Goal: Communication & Community: Share content

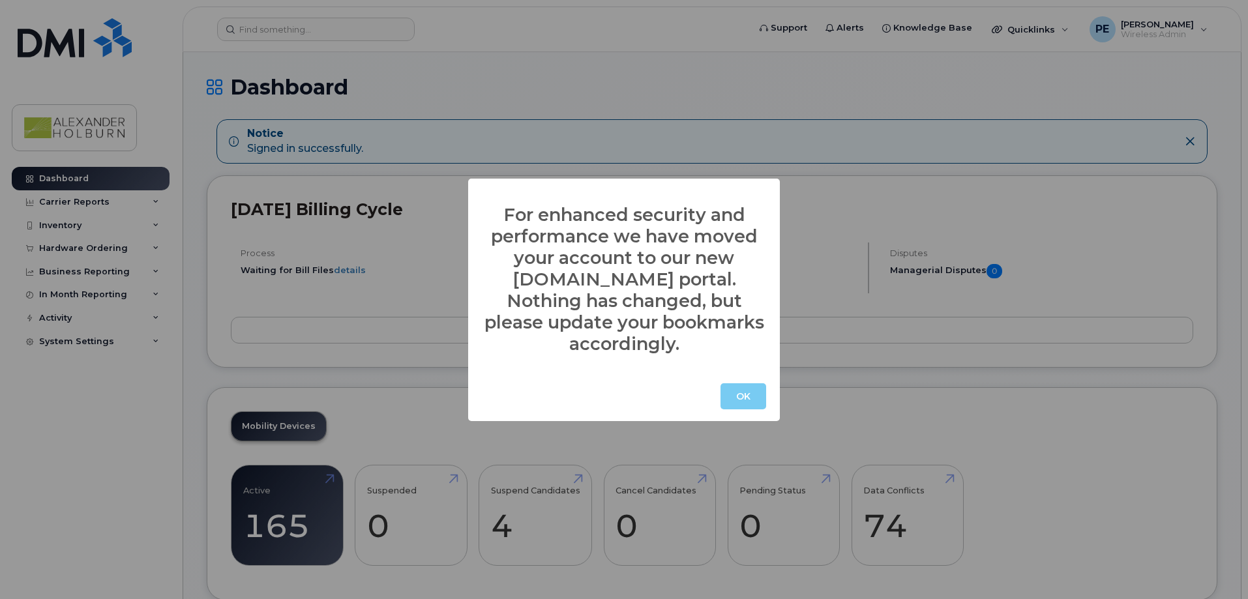
click at [744, 388] on button "OK" at bounding box center [743, 396] width 46 height 26
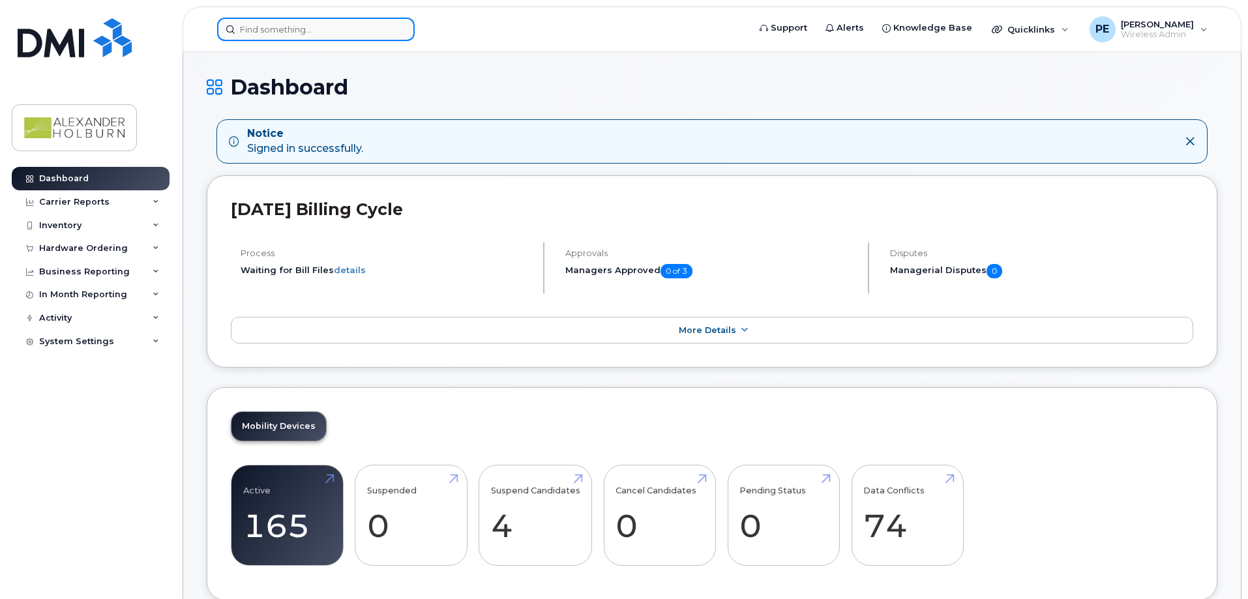
click at [293, 29] on input at bounding box center [315, 29] width 197 height 23
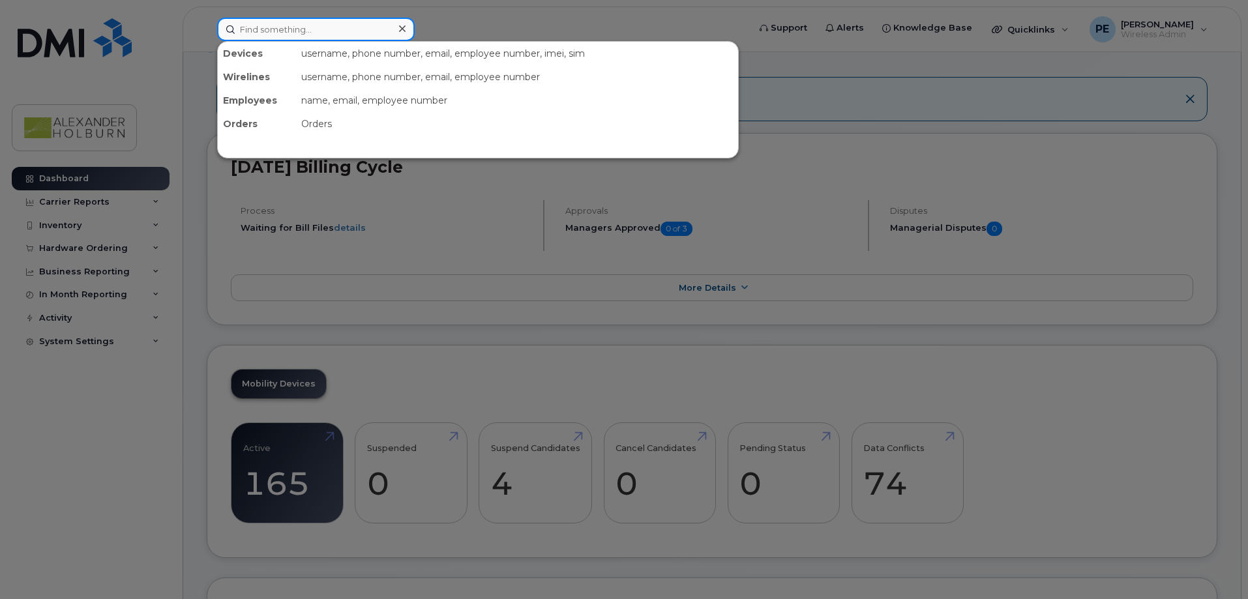
scroll to position [65, 0]
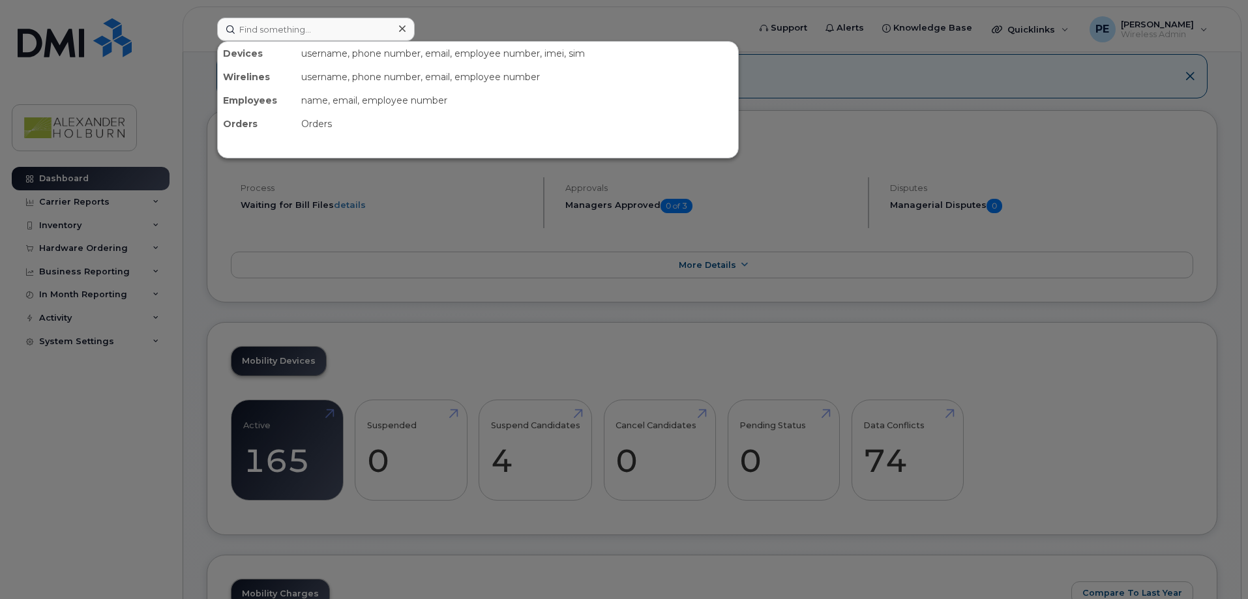
click at [75, 183] on div at bounding box center [624, 299] width 1248 height 599
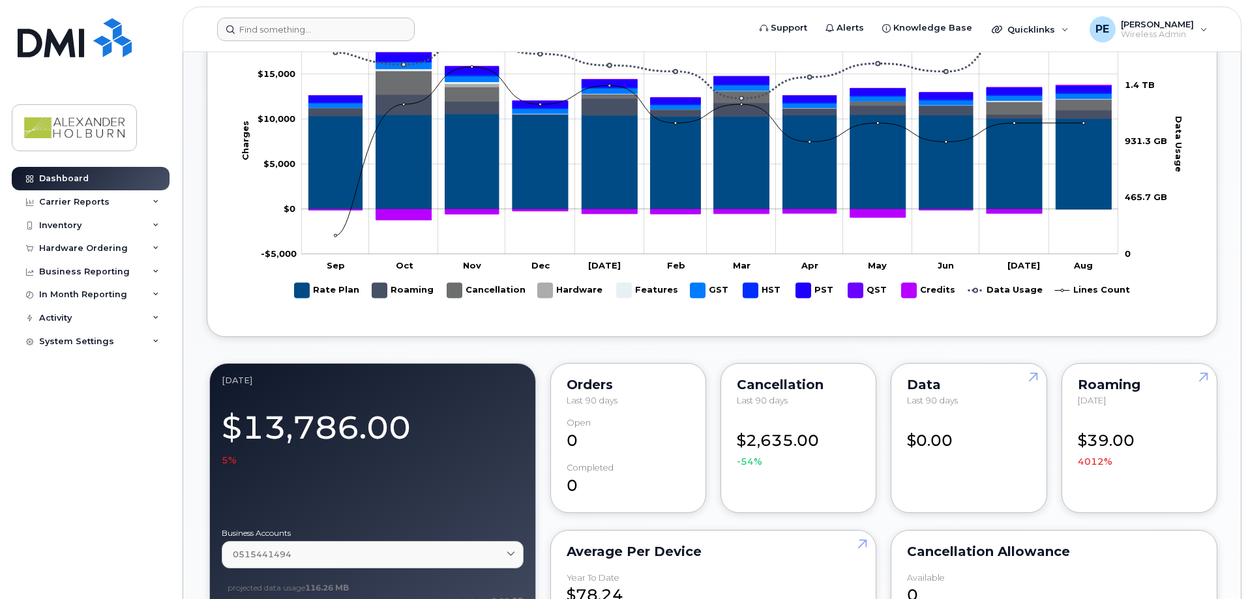
scroll to position [717, 0]
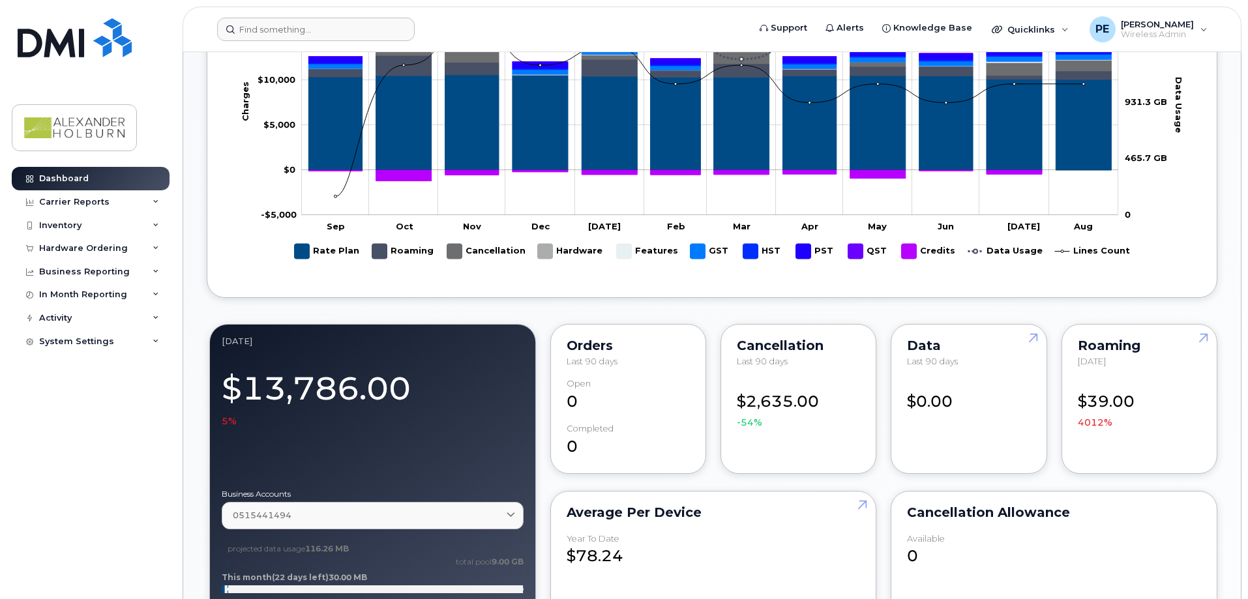
click at [1106, 348] on div "Roaming" at bounding box center [1138, 345] width 123 height 10
click at [1199, 338] on link at bounding box center [1200, 362] width 31 height 75
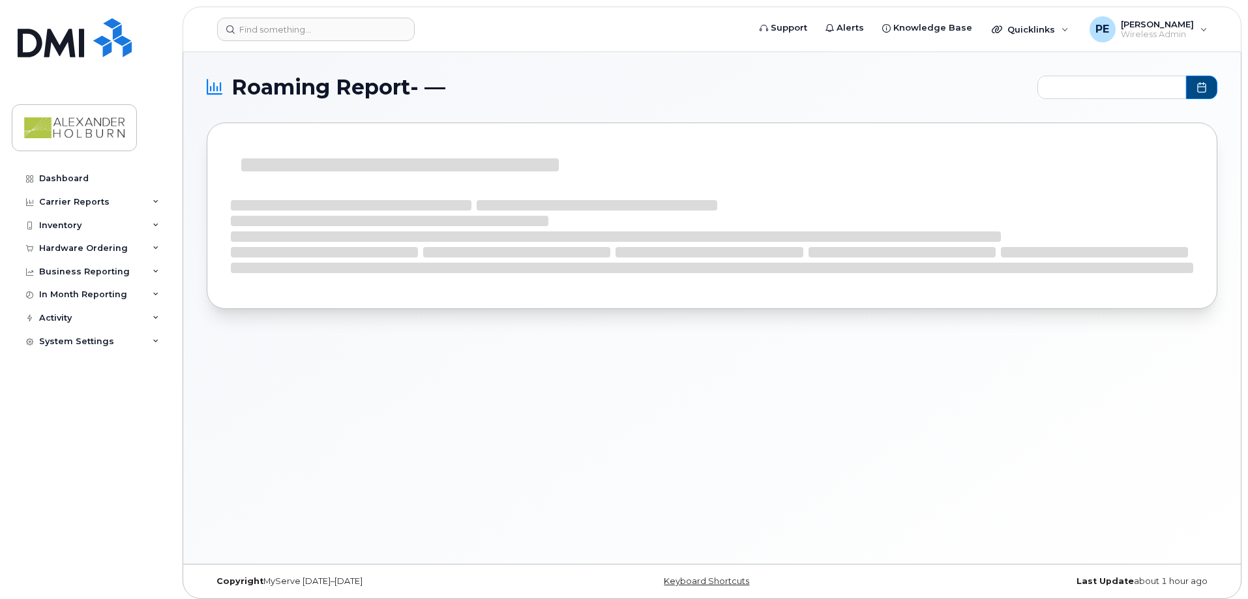
type input "2024-09 - 2025-08"
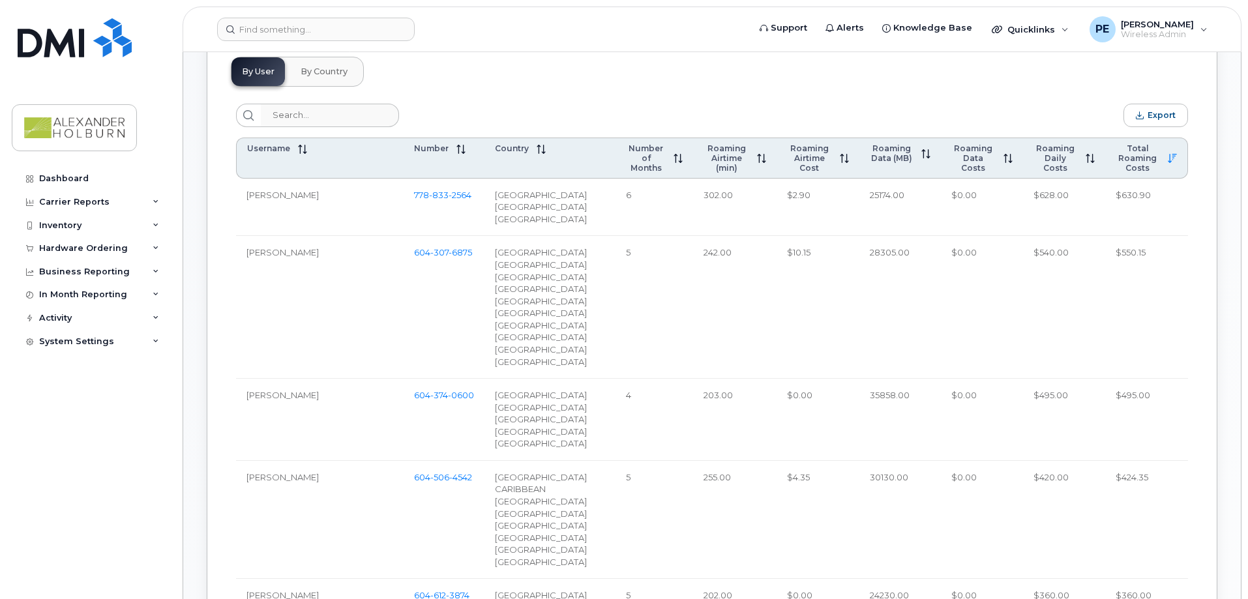
scroll to position [587, 0]
click at [47, 289] on div "In Month Reporting" at bounding box center [83, 294] width 88 height 10
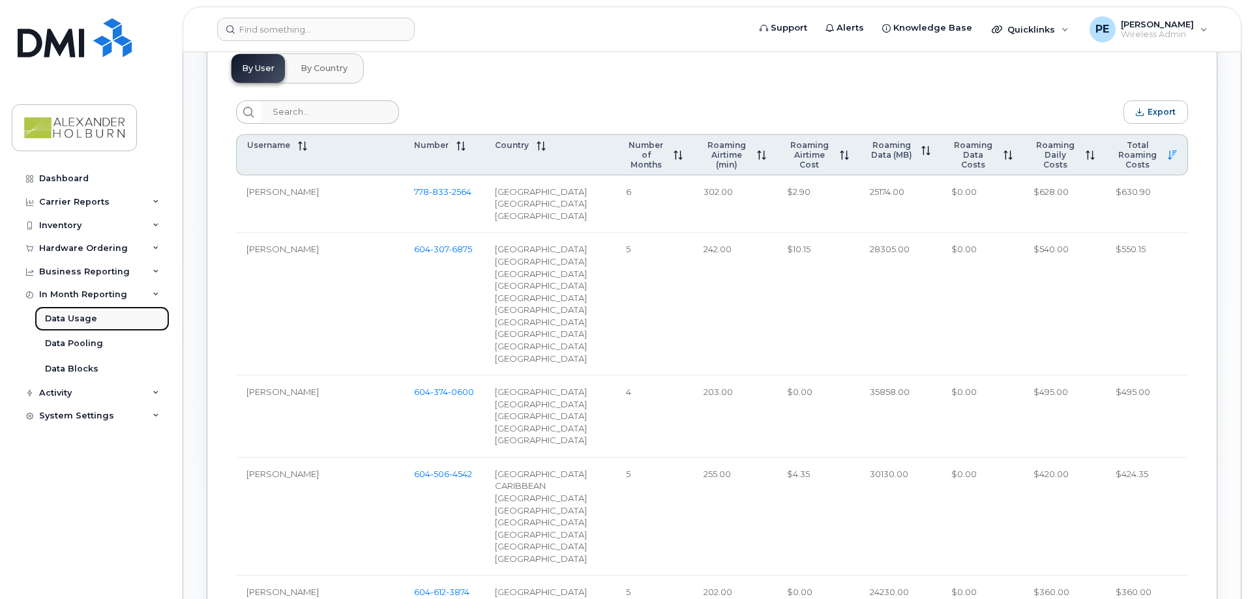
click at [76, 319] on div "Data Usage" at bounding box center [71, 319] width 52 height 12
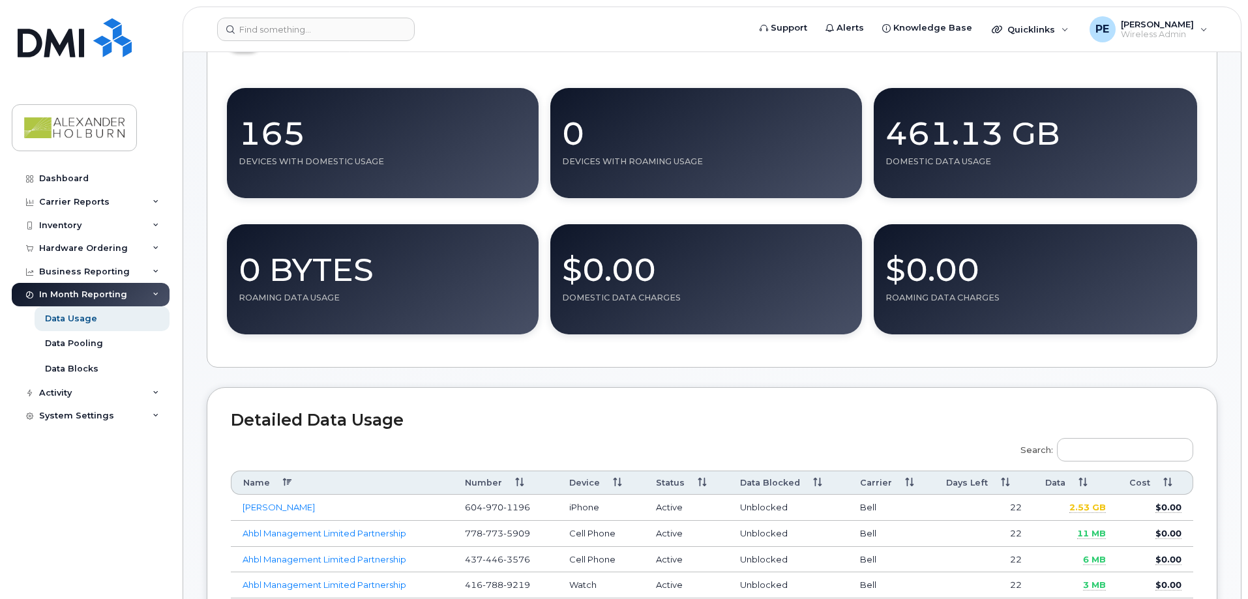
scroll to position [130, 0]
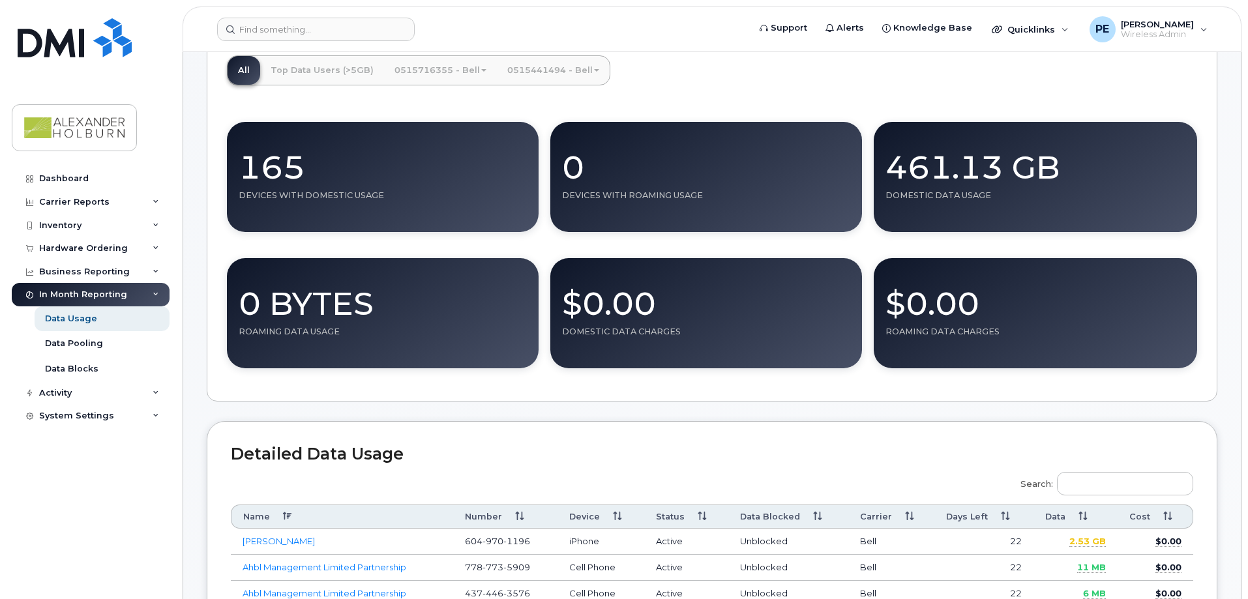
click at [155, 293] on icon at bounding box center [156, 294] width 7 height 7
click at [73, 182] on div "Dashboard" at bounding box center [64, 178] width 50 height 10
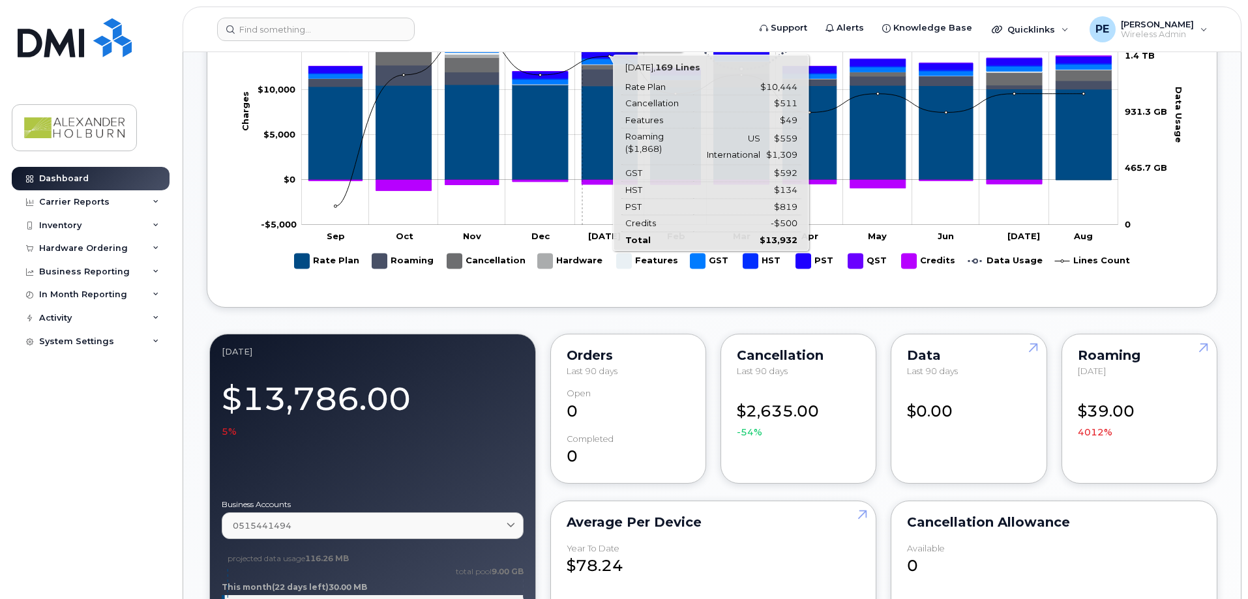
scroll to position [652, 0]
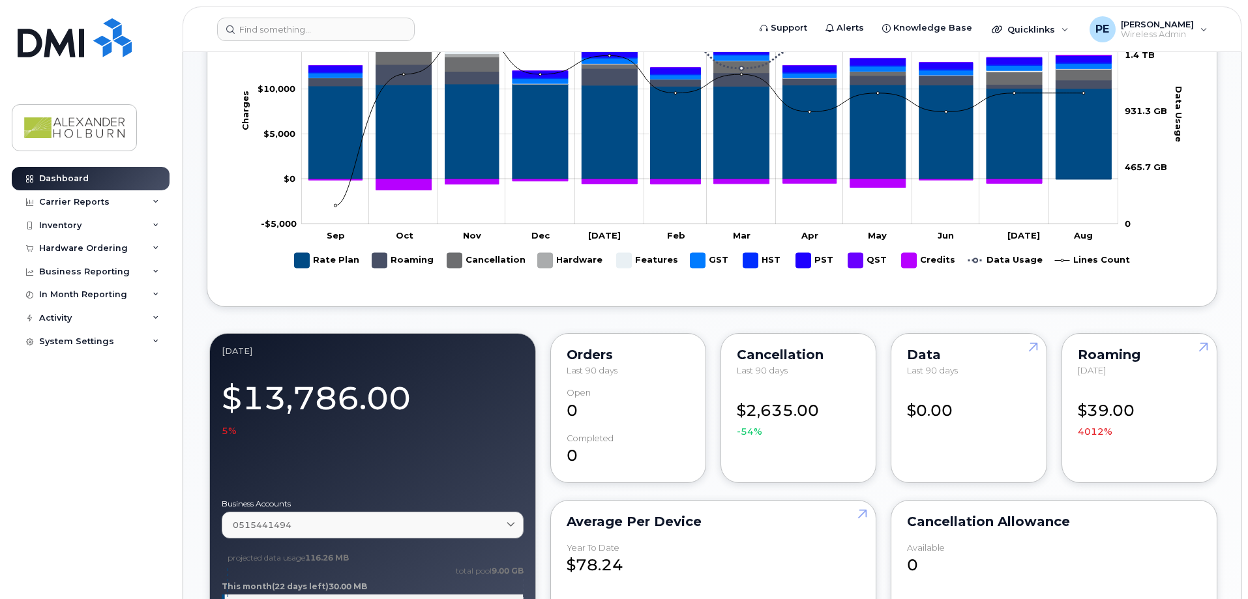
click at [381, 257] on rect "Legend" at bounding box center [403, 260] width 62 height 25
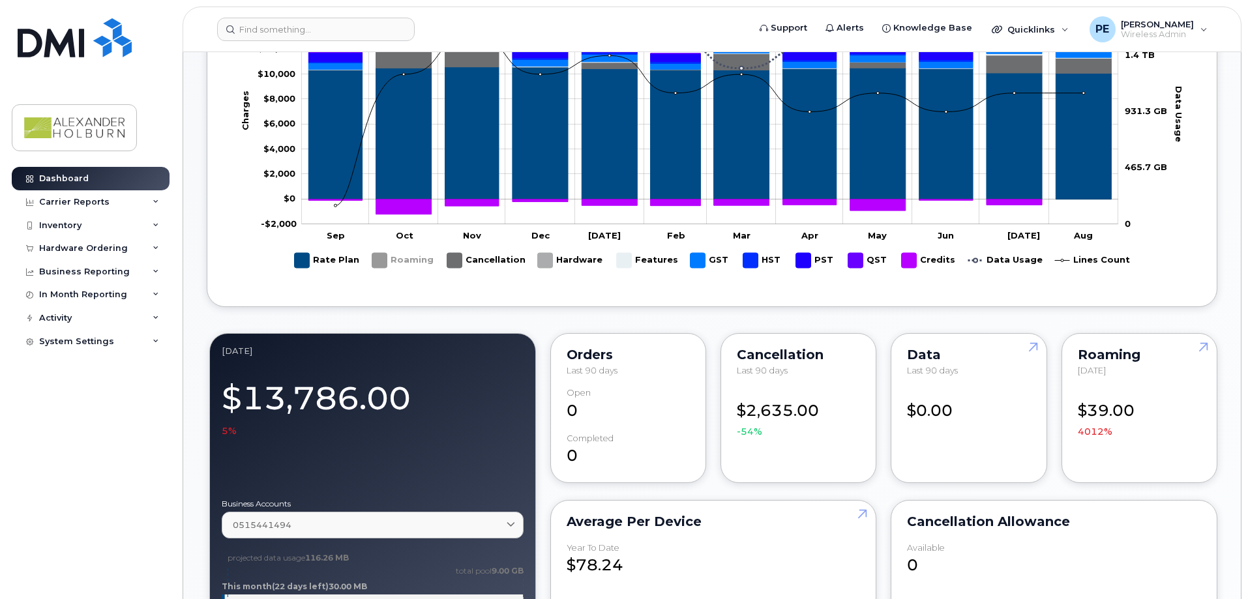
scroll to position [782, 0]
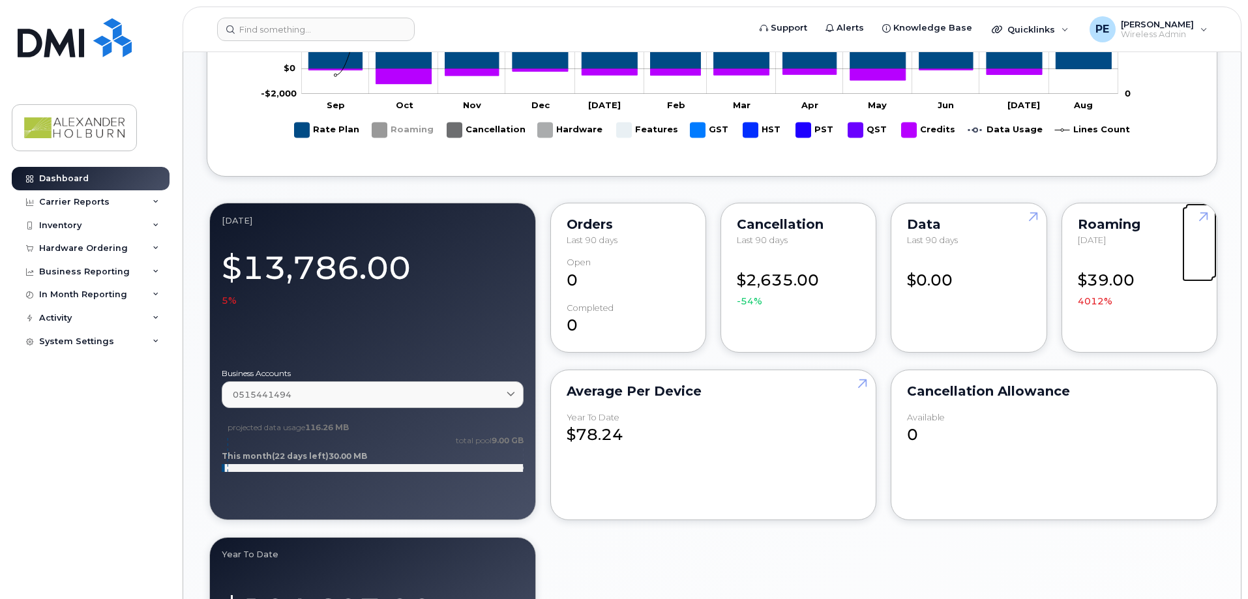
click at [1203, 214] on link at bounding box center [1200, 240] width 31 height 75
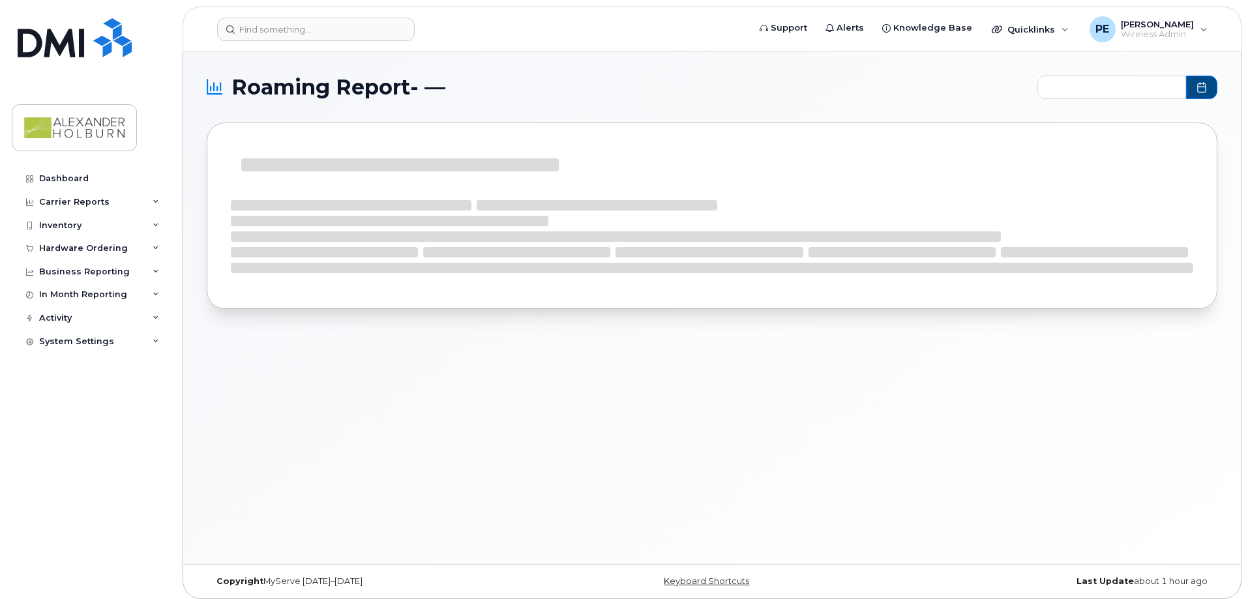
type input "2024-09 - 2025-08"
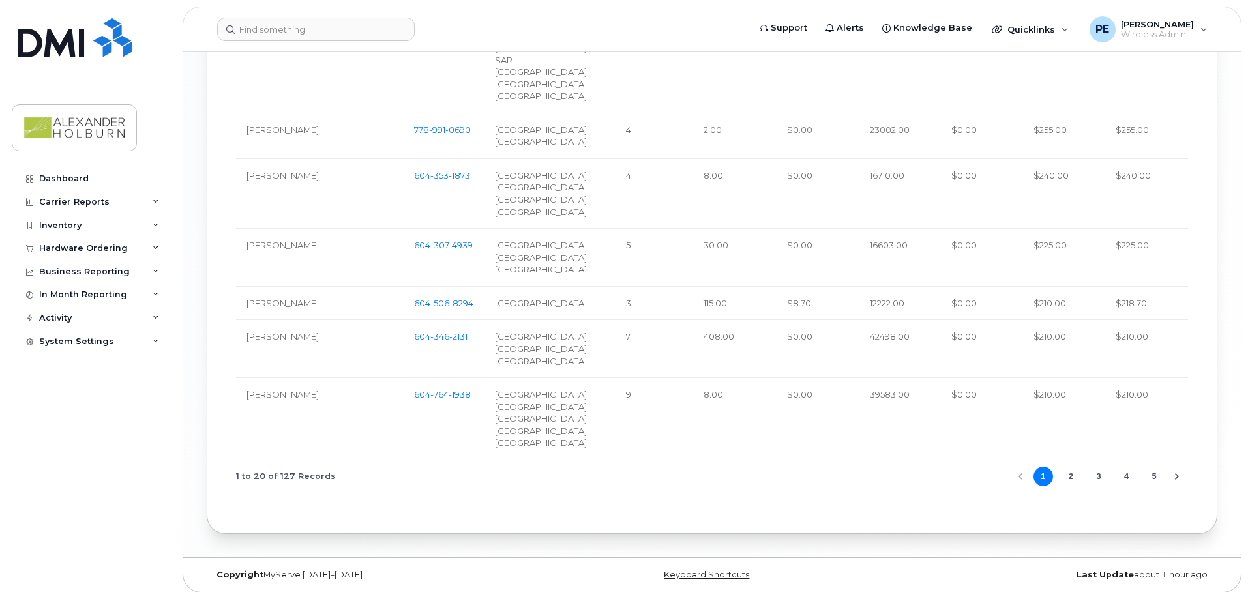
scroll to position [1967, 0]
click at [1176, 478] on icon "Next Page" at bounding box center [1177, 476] width 4 height 7
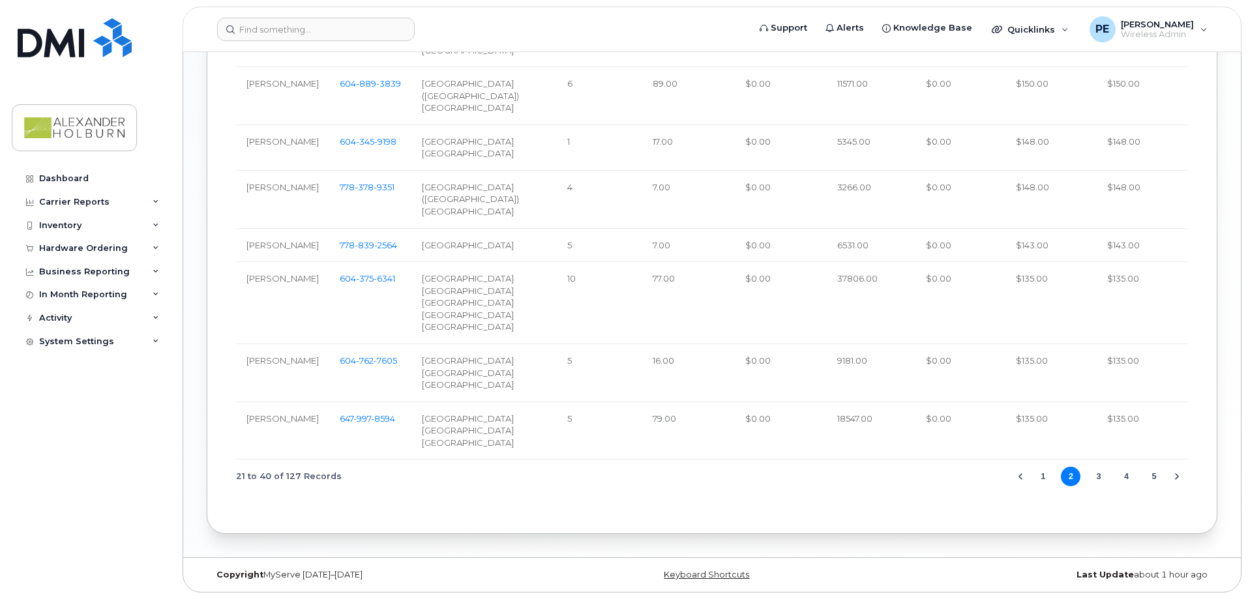
click at [1173, 476] on icon "Next Page" at bounding box center [1176, 476] width 10 height 10
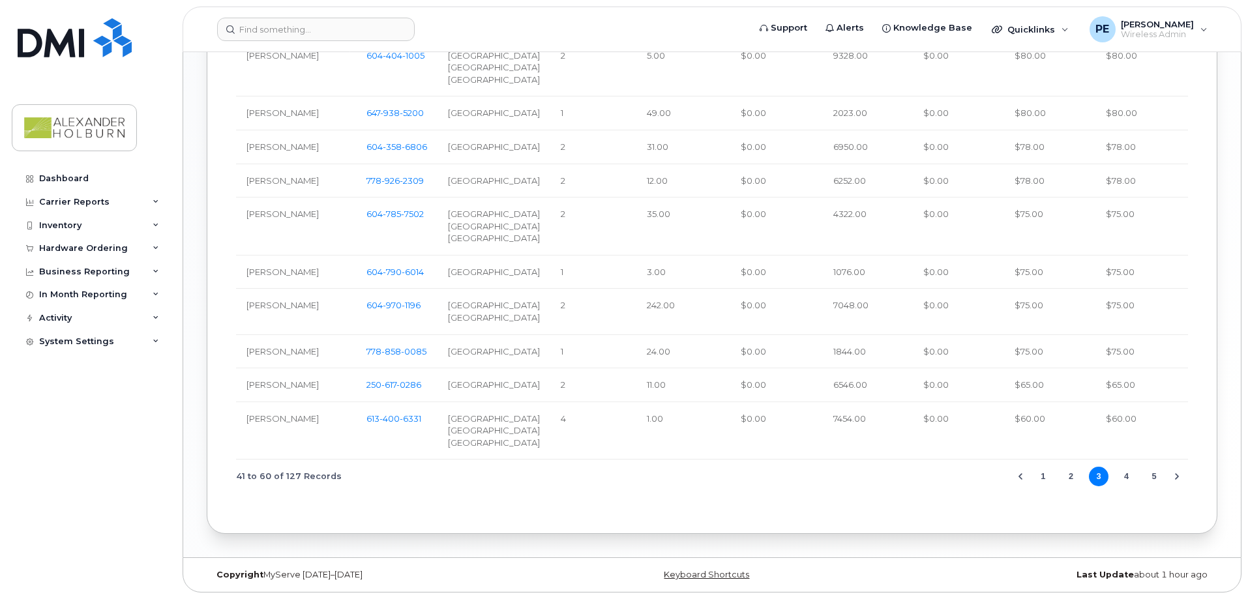
click at [1181, 475] on icon "Next Page" at bounding box center [1176, 476] width 10 height 10
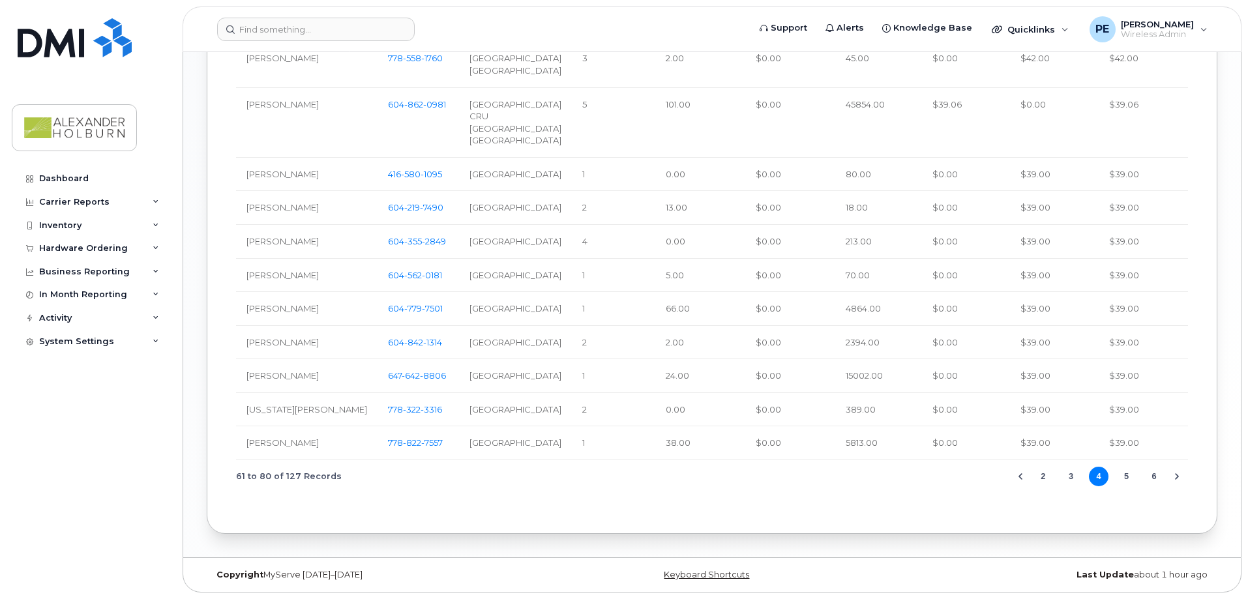
scroll to position [1373, 0]
click at [1178, 475] on icon "Next Page" at bounding box center [1176, 476] width 10 height 10
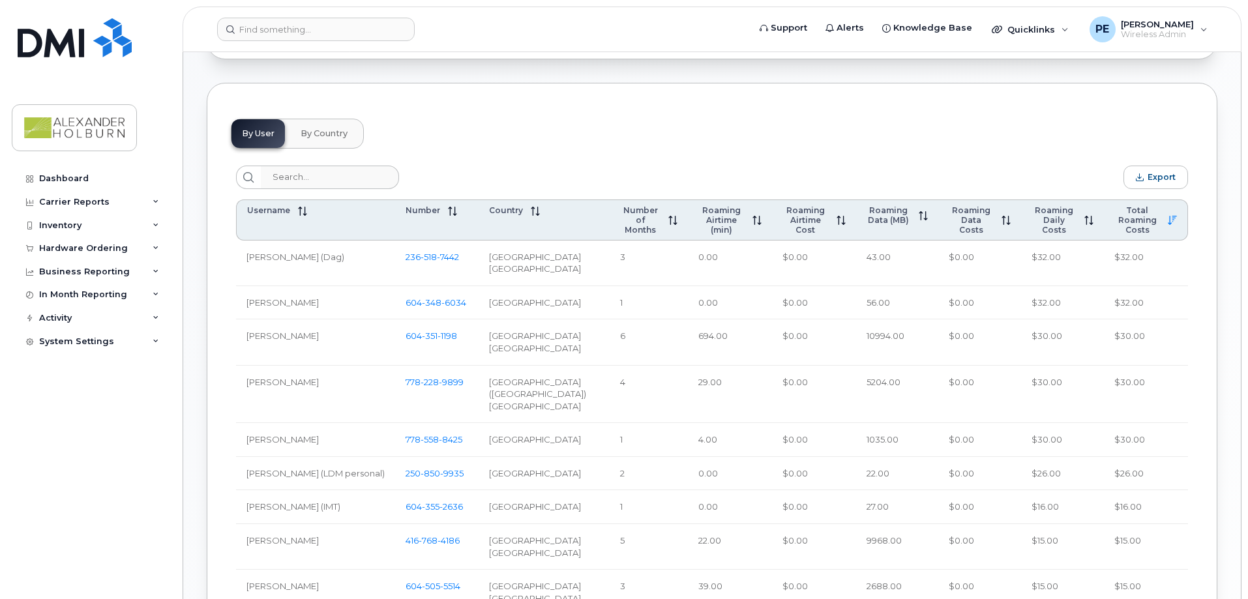
scroll to position [490, 0]
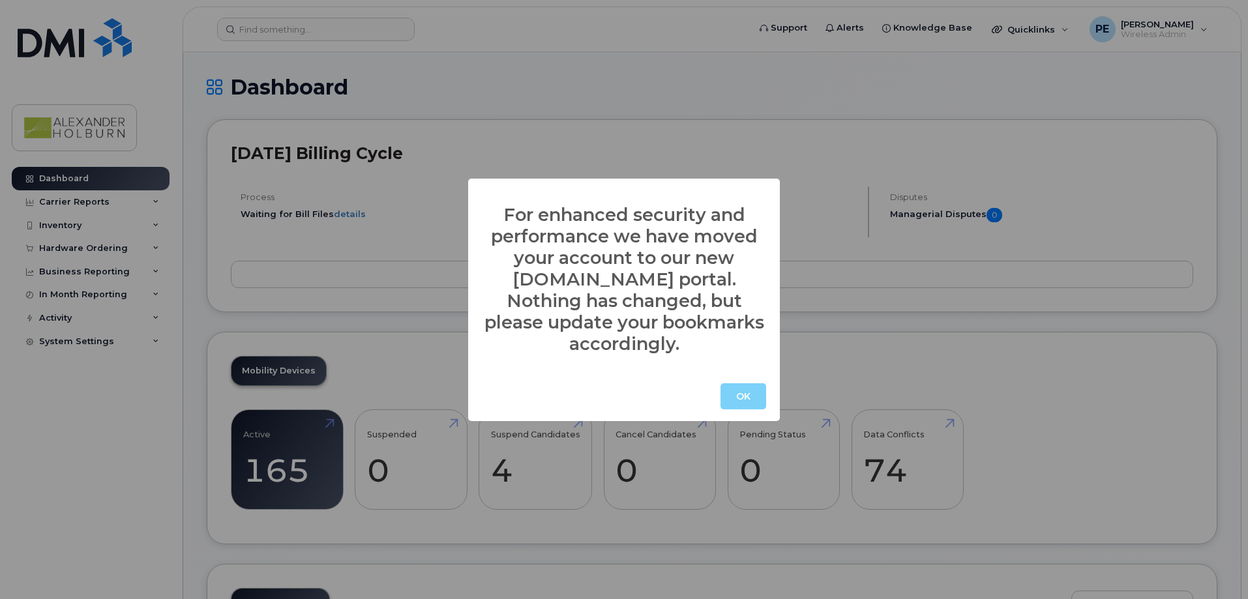
click at [276, 42] on div "For enhanced security and performance we have moved your account to our new mys…" at bounding box center [624, 299] width 1248 height 599
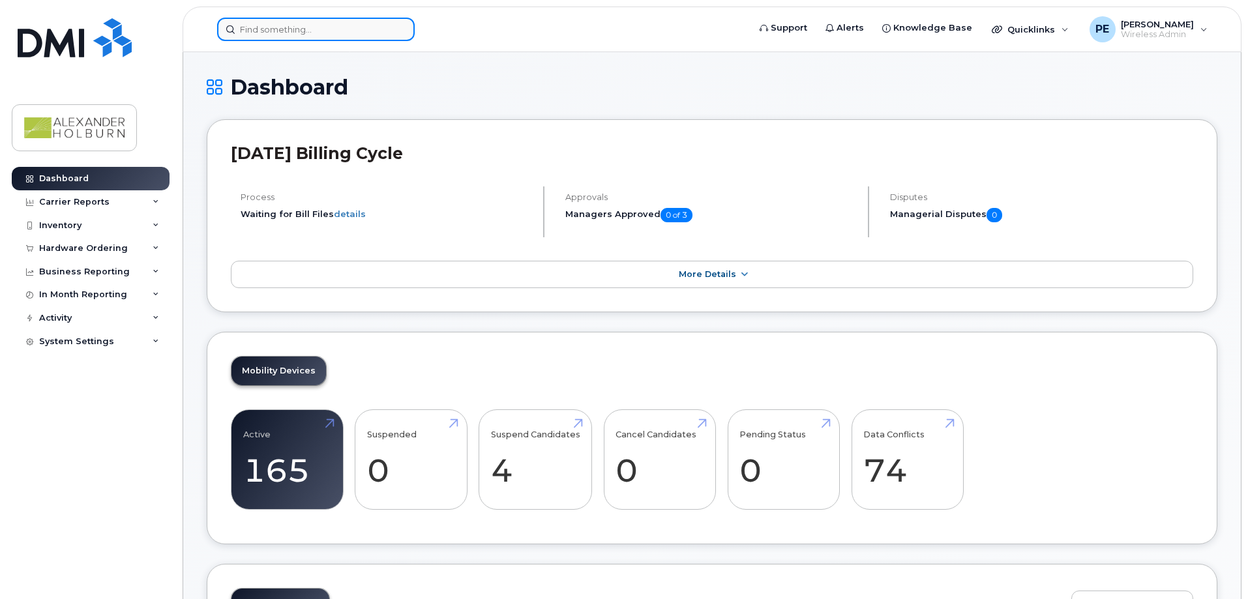
click at [274, 35] on input at bounding box center [315, 29] width 197 height 23
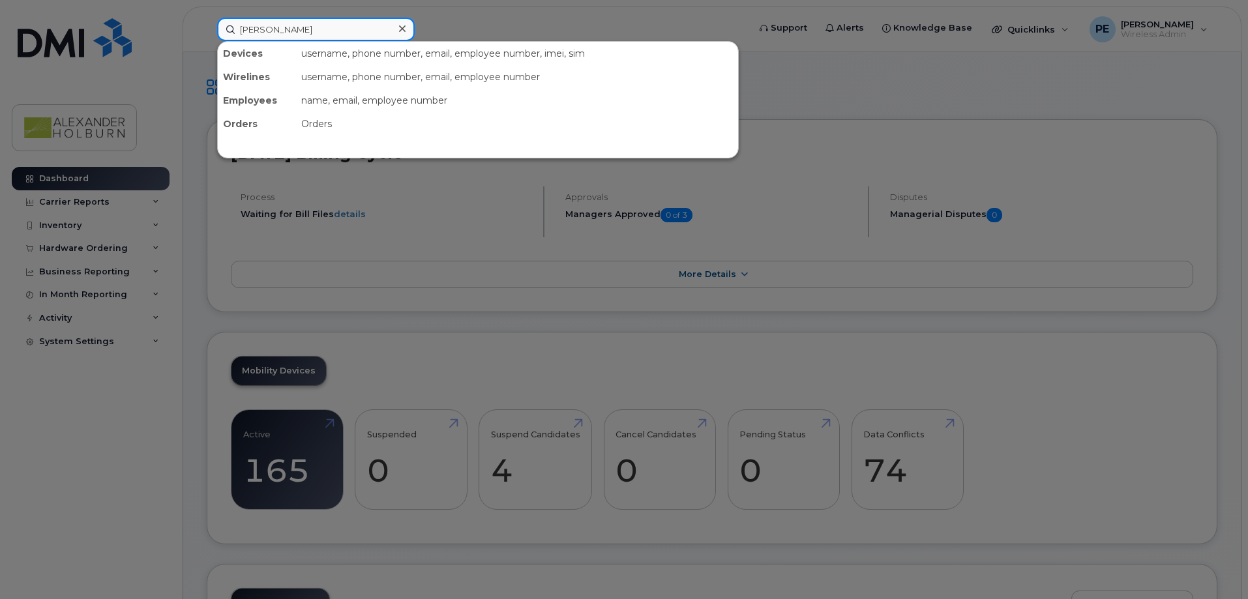
type input "tammey george"
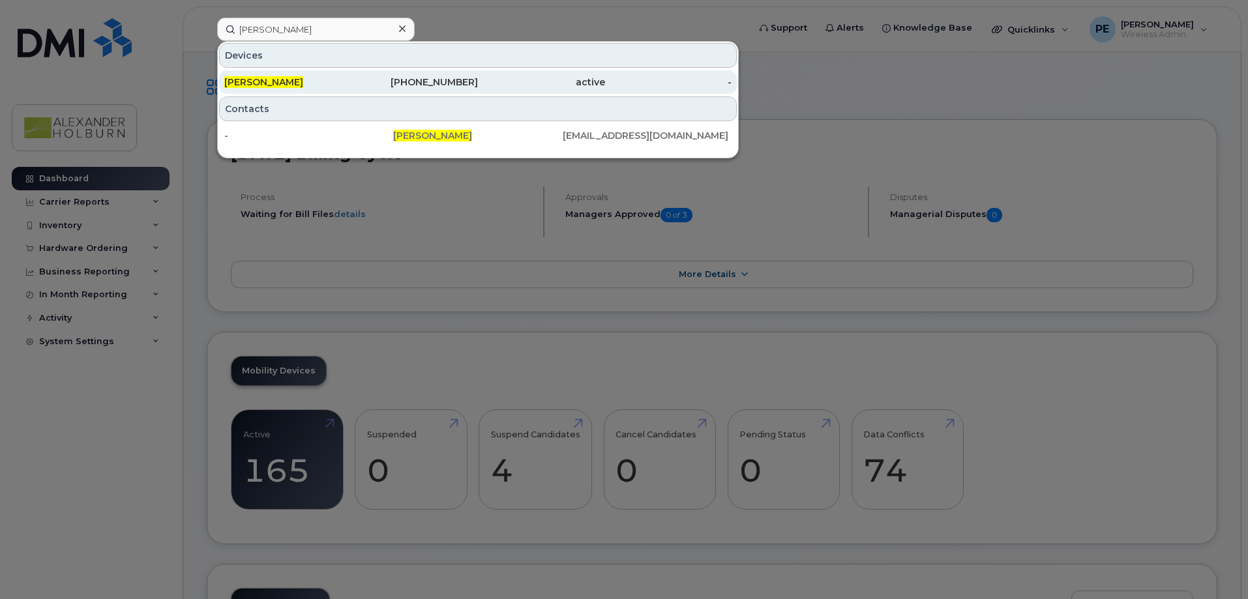
click at [302, 83] on div "Tammey George" at bounding box center [287, 82] width 127 height 13
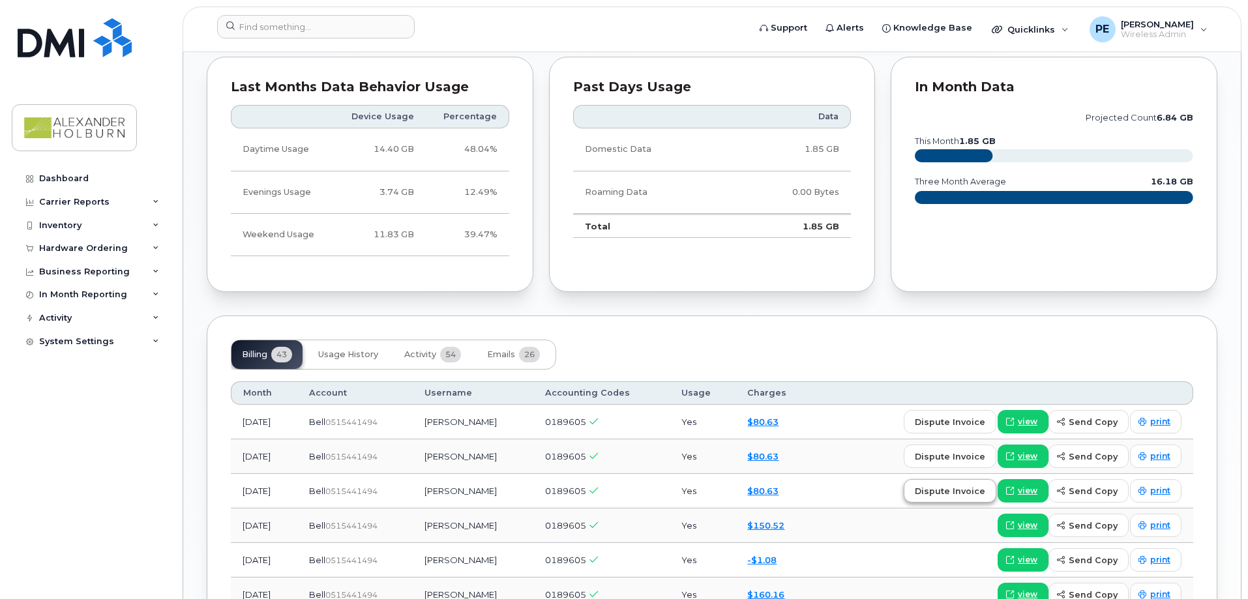
scroll to position [879, 0]
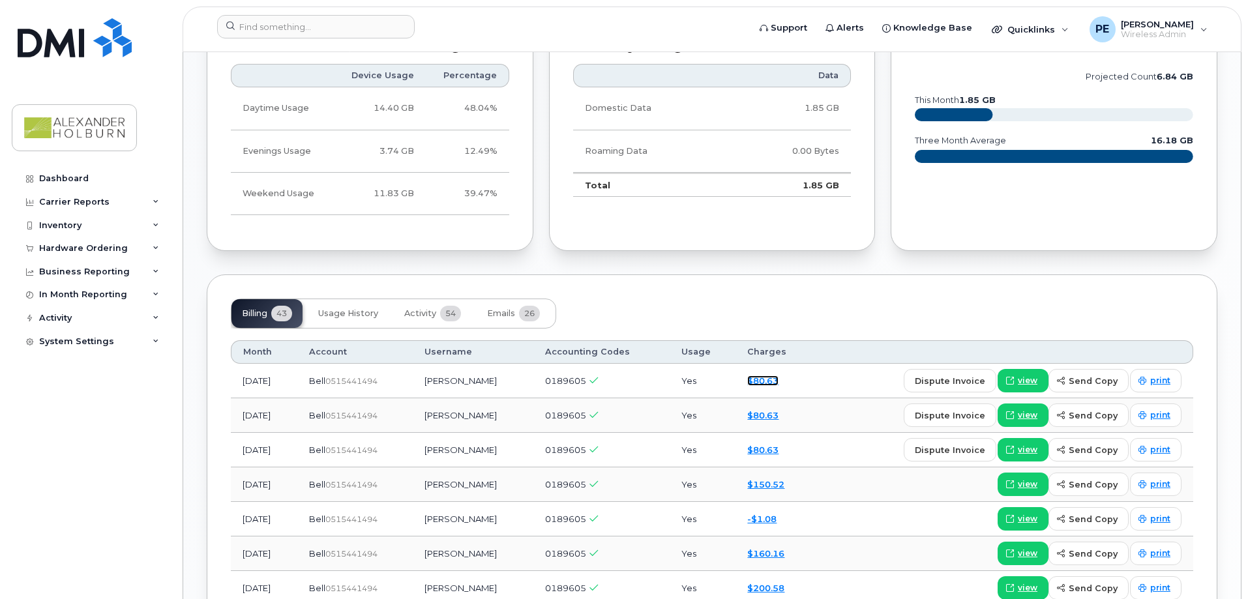
click at [778, 380] on link "$80.63" at bounding box center [762, 380] width 31 height 10
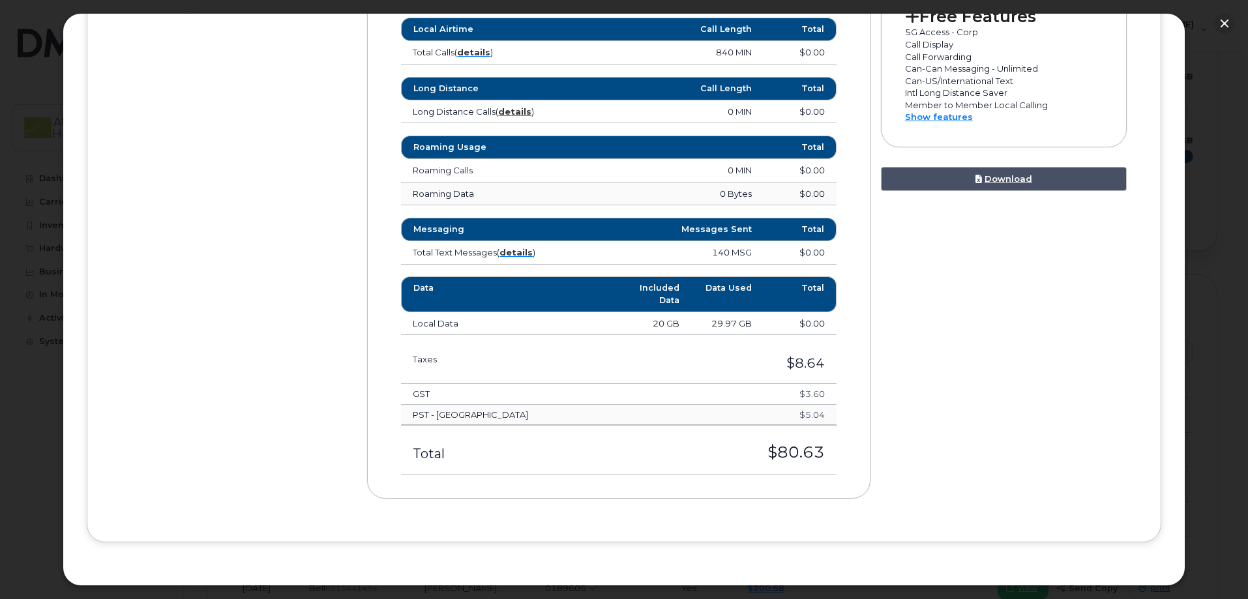
scroll to position [540, 0]
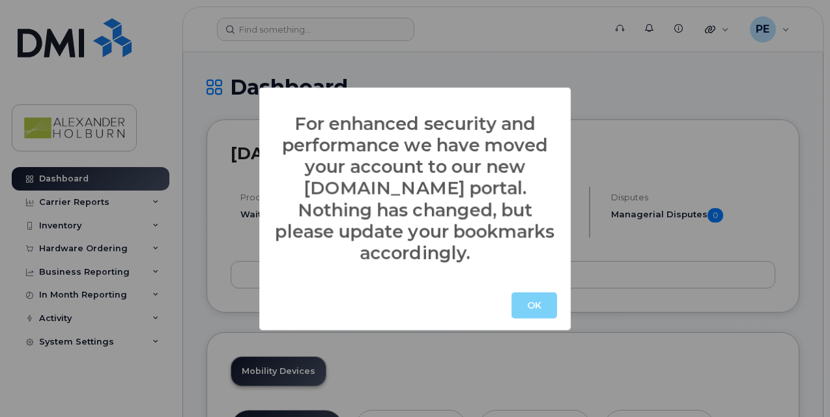
drag, startPoint x: 532, startPoint y: 297, endPoint x: 523, endPoint y: 285, distance: 13.9
click at [532, 296] on button "OK" at bounding box center [535, 305] width 46 height 26
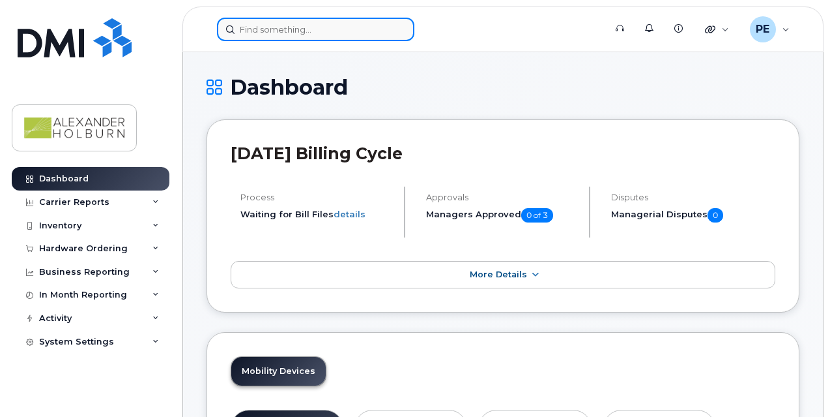
click at [274, 27] on input at bounding box center [315, 29] width 197 height 23
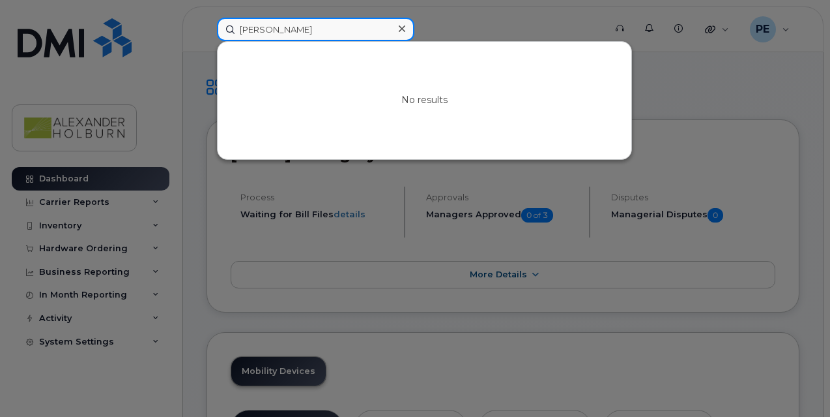
drag, startPoint x: 282, startPoint y: 26, endPoint x: 199, endPoint y: 18, distance: 83.9
click at [207, 21] on div "juliet No results" at bounding box center [407, 29] width 400 height 23
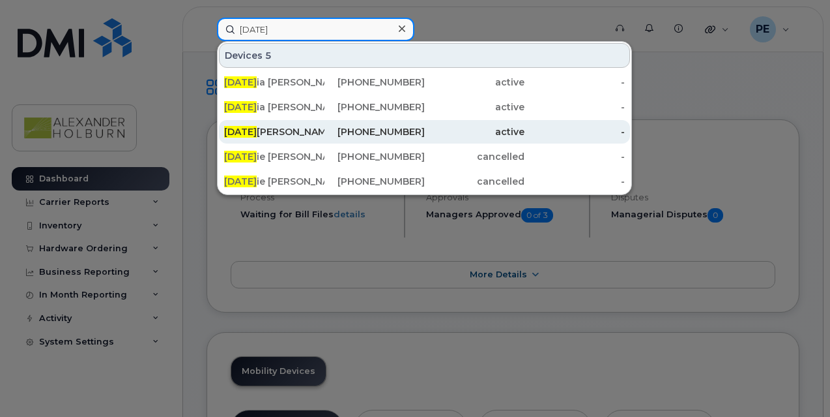
type input "jul"
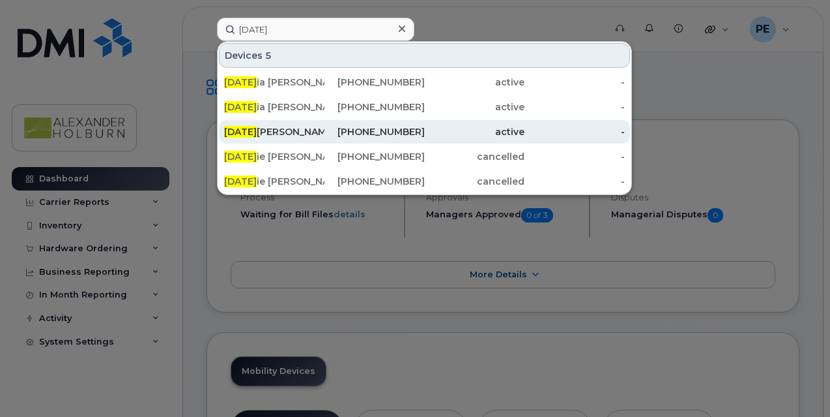
click at [242, 136] on div "Jul iana Cliplef" at bounding box center [274, 131] width 100 height 13
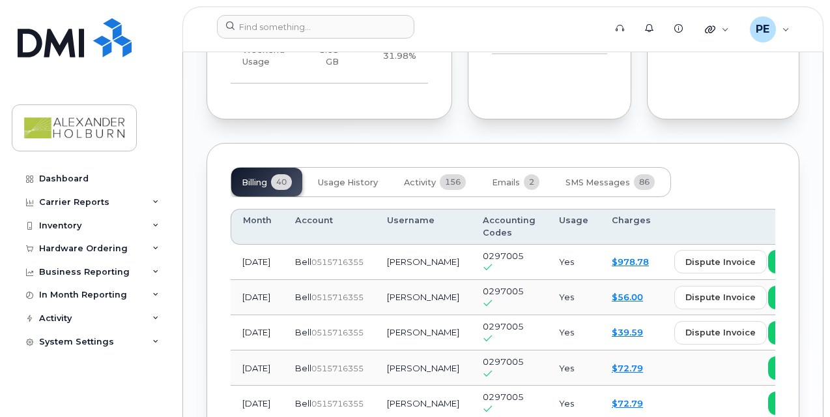
scroll to position [1349, 0]
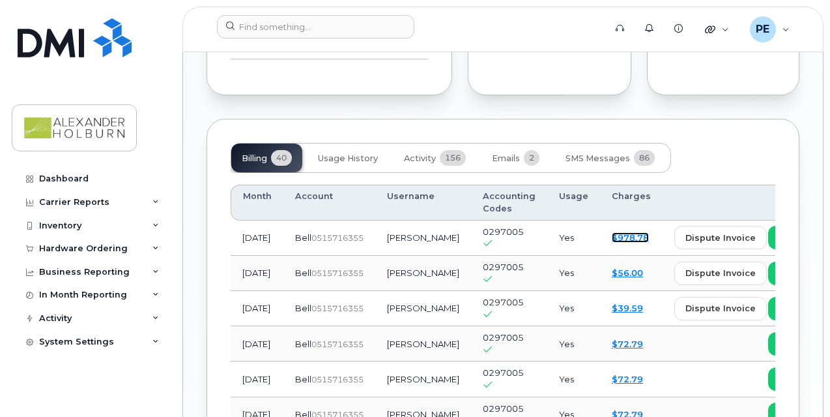
click at [612, 232] on link "$978.78" at bounding box center [630, 237] width 37 height 10
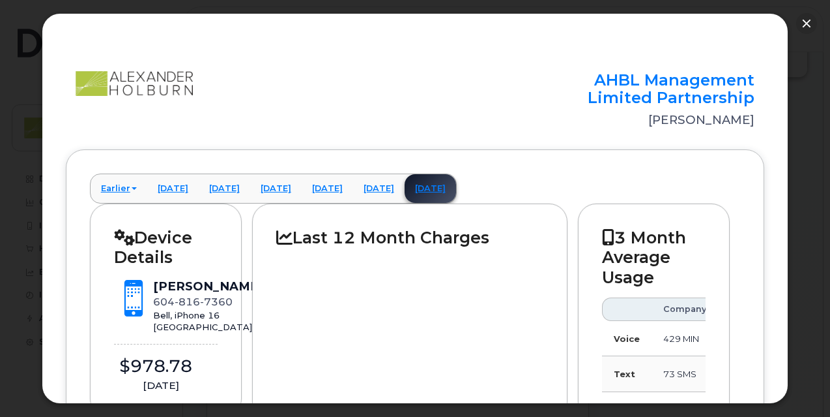
scroll to position [436, 0]
click at [810, 23] on button "button" at bounding box center [807, 23] width 21 height 21
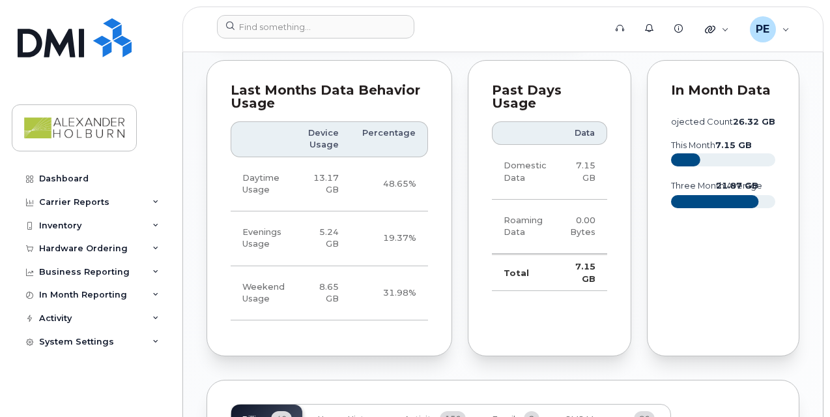
scroll to position [1414, 0]
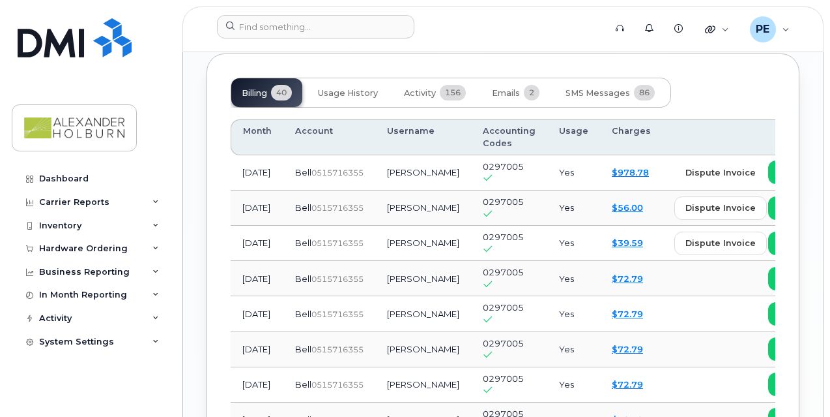
drag, startPoint x: 667, startPoint y: 130, endPoint x: 532, endPoint y: 138, distance: 135.8
click at [533, 190] on tr "Aug 2025 Bell  0515716355 Juliana Cliplef 0297005 Yes $978.78 dispute invoice v…" at bounding box center [597, 207] width 733 height 35
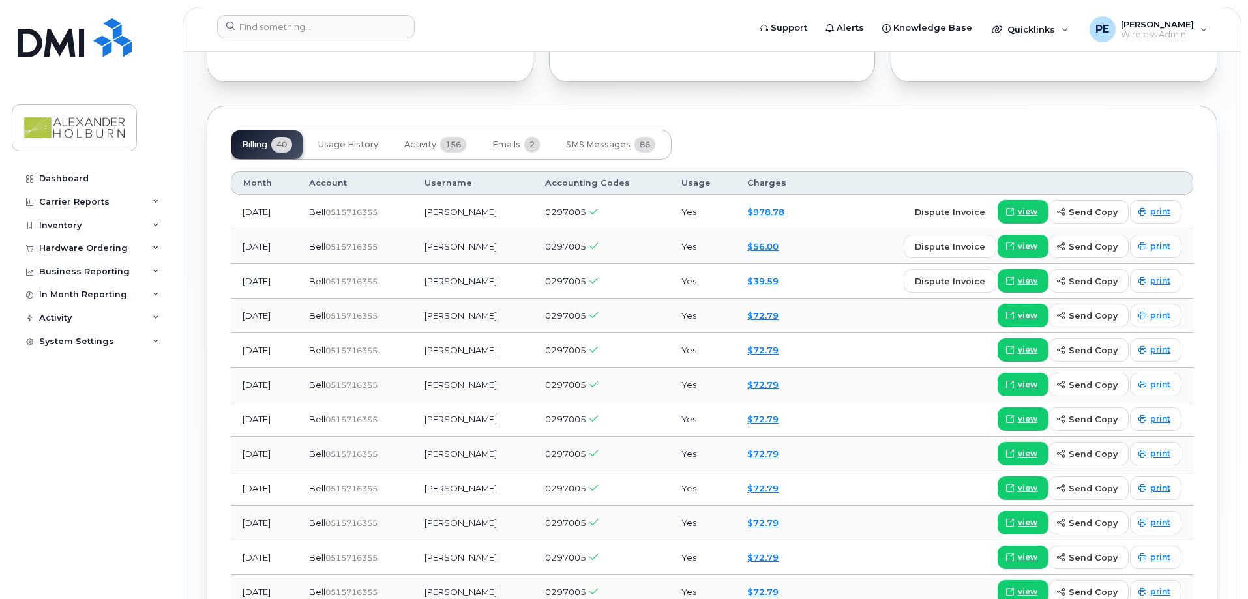
scroll to position [958, 0]
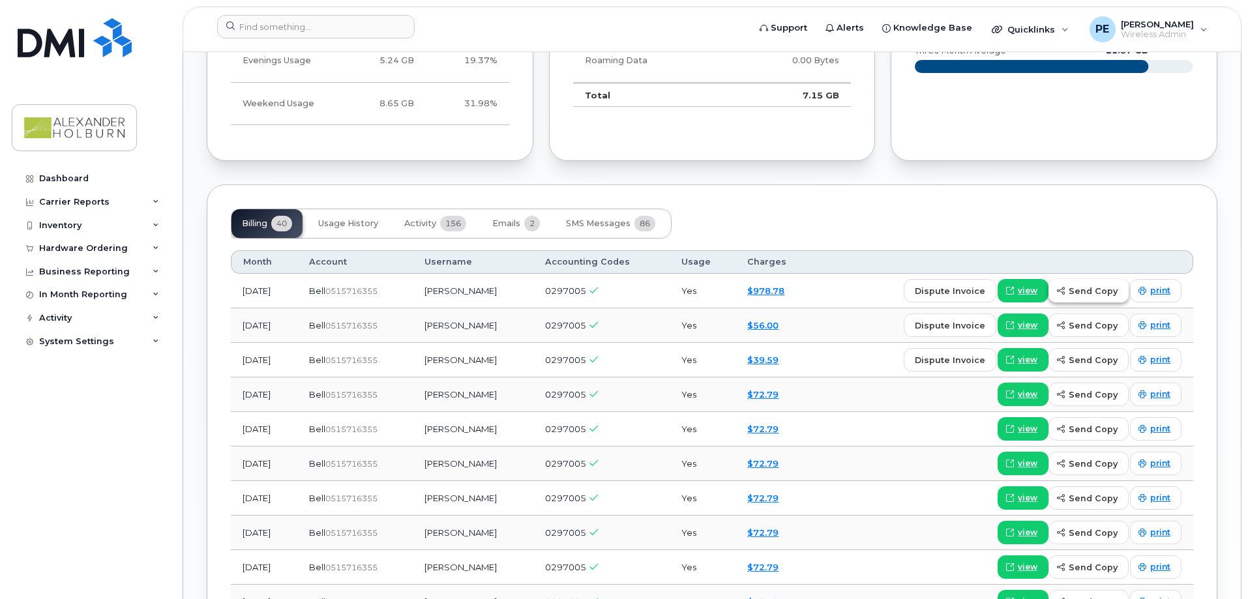
click at [830, 290] on span "send copy" at bounding box center [1092, 291] width 49 height 12
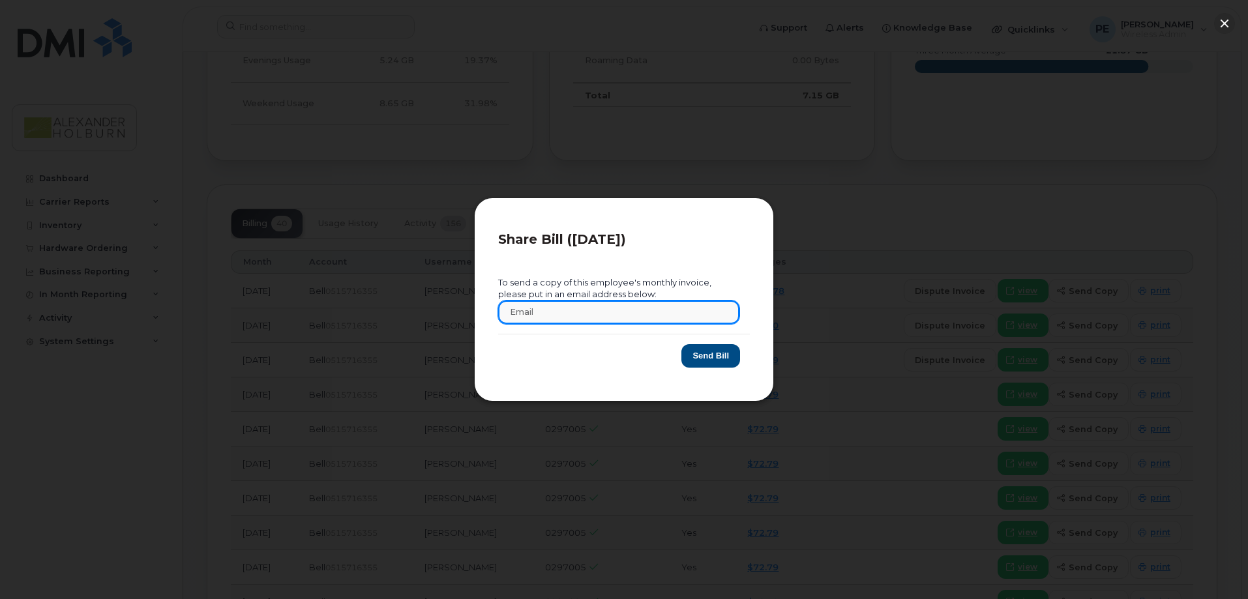
click at [561, 311] on input "text" at bounding box center [618, 311] width 241 height 23
type input "jandrada@baka.ca"
drag, startPoint x: 613, startPoint y: 308, endPoint x: 398, endPoint y: 284, distance: 217.1
click at [398, 284] on div "Share Bill (2025-08-01) To send a copy of this employee's monthly invoice, plea…" at bounding box center [624, 299] width 1248 height 599
type input "perrington@ahbl.ca"
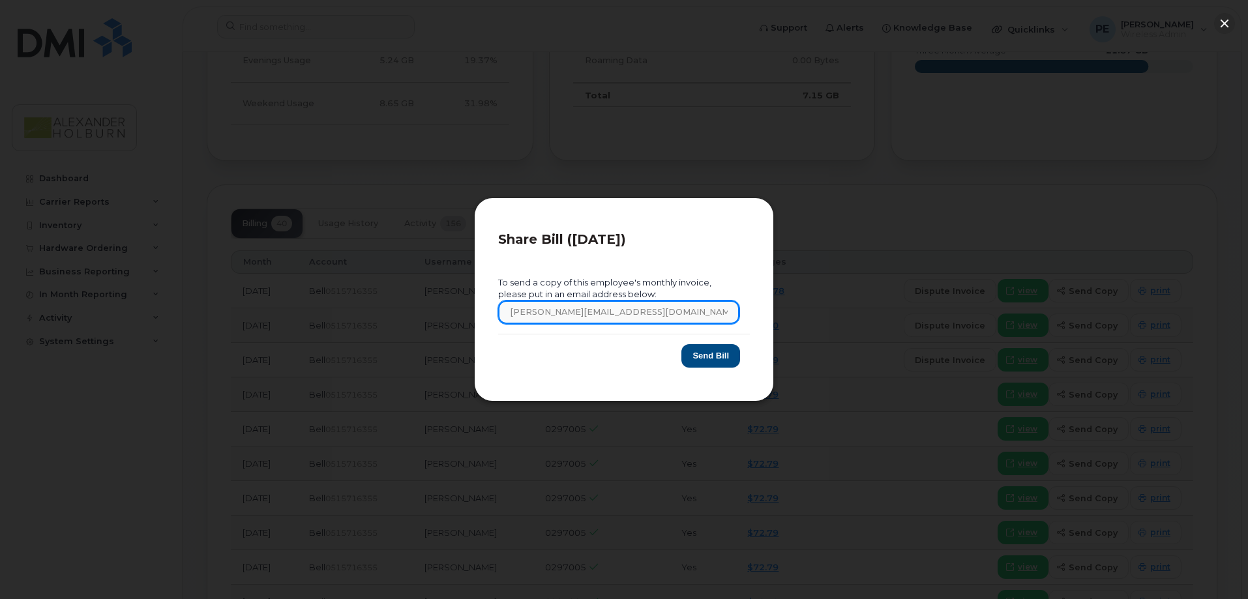
click at [681, 344] on button "Send Bill" at bounding box center [710, 356] width 59 height 24
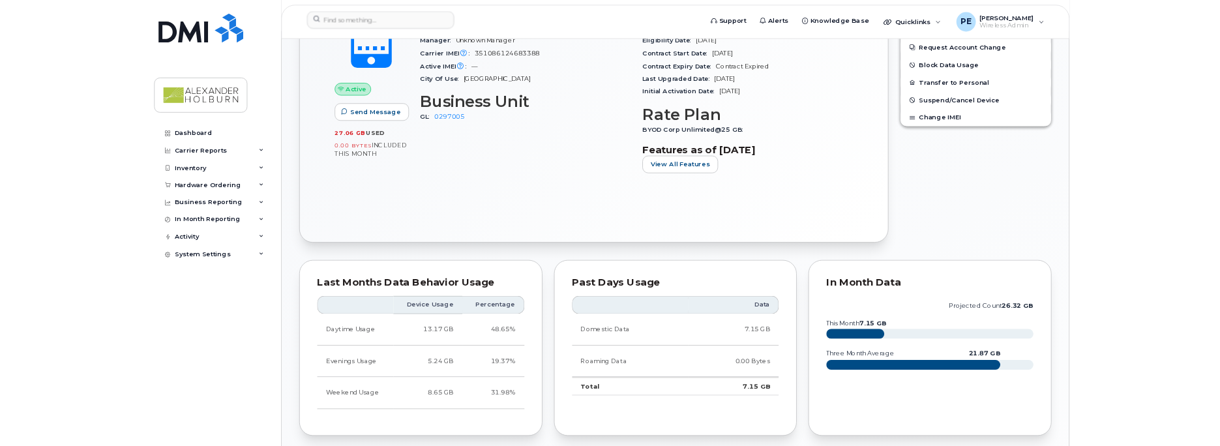
scroll to position [652, 0]
